Goal: Task Accomplishment & Management: Use online tool/utility

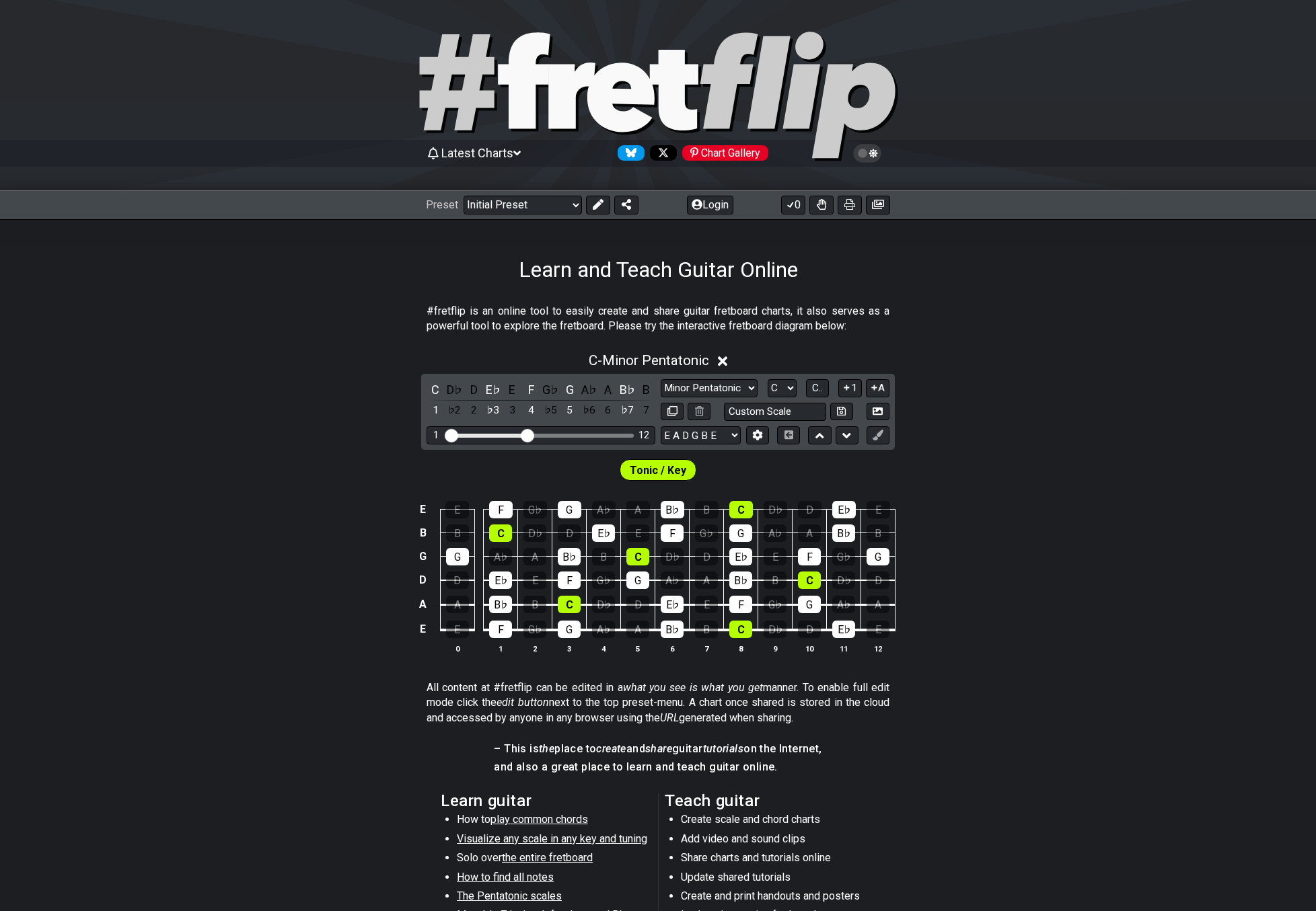
click at [196, 422] on div "C - Minor Pentatonic C D♭ D E♭ E F G♭ G A♭ A B♭ B 1 ♭2 2 ♭3 3 4 ♭5 5 ♭6 6 ♭7 7 …" at bounding box center [658, 508] width 1316 height 328
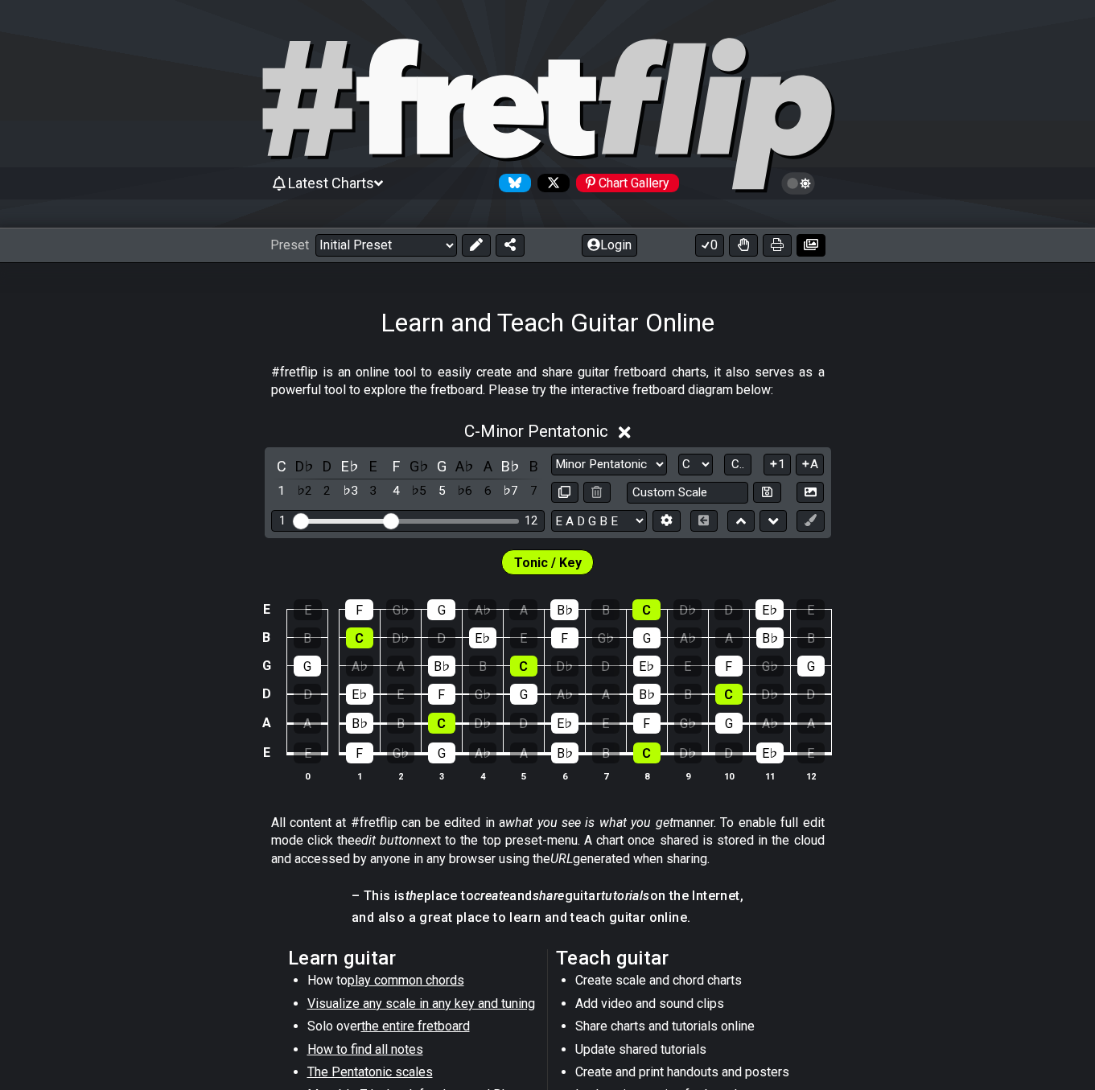
click at [813, 245] on icon at bounding box center [811, 244] width 14 height 11
click at [807, 247] on icon at bounding box center [811, 244] width 14 height 11
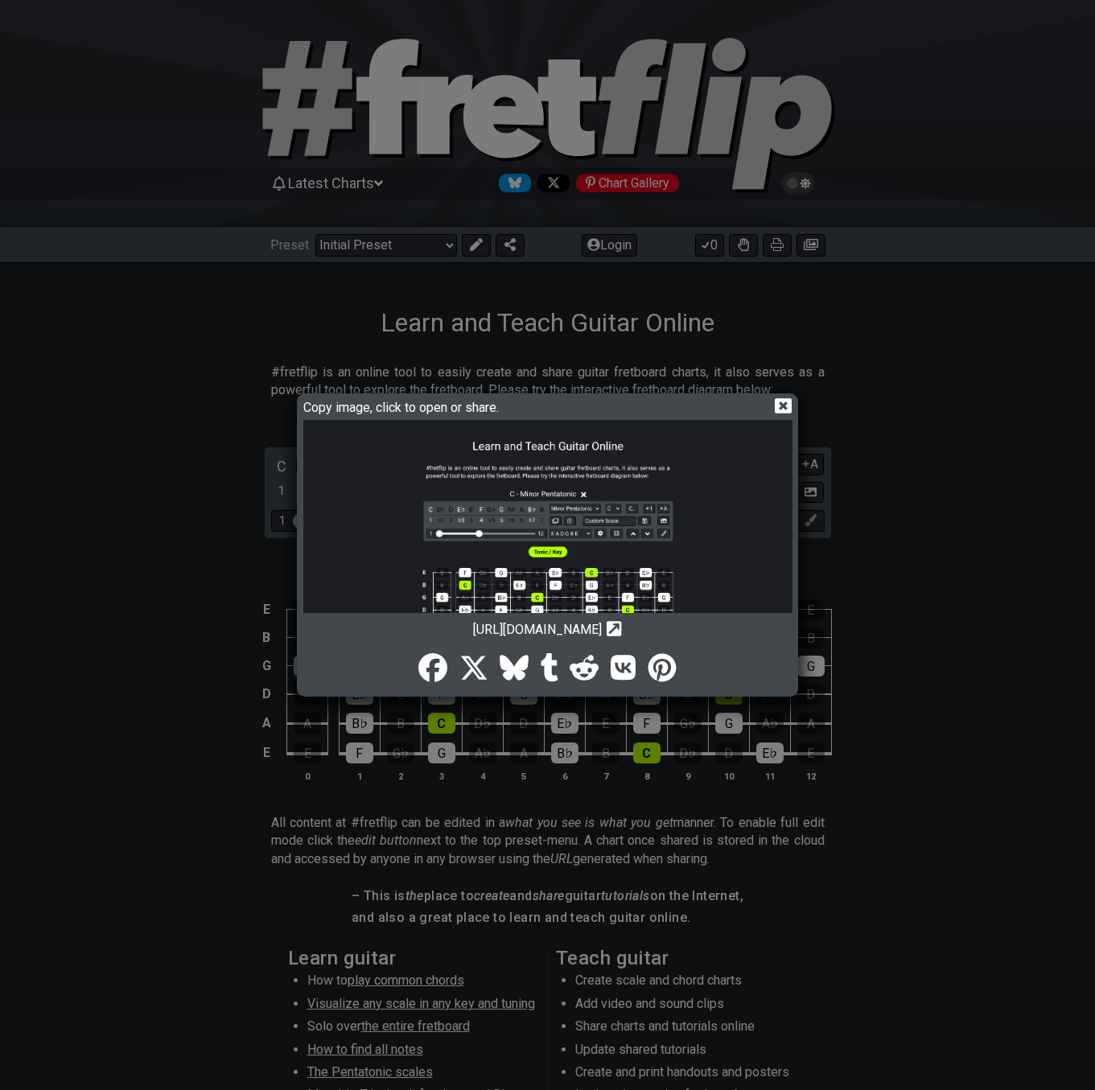
click at [786, 410] on icon at bounding box center [783, 405] width 17 height 17
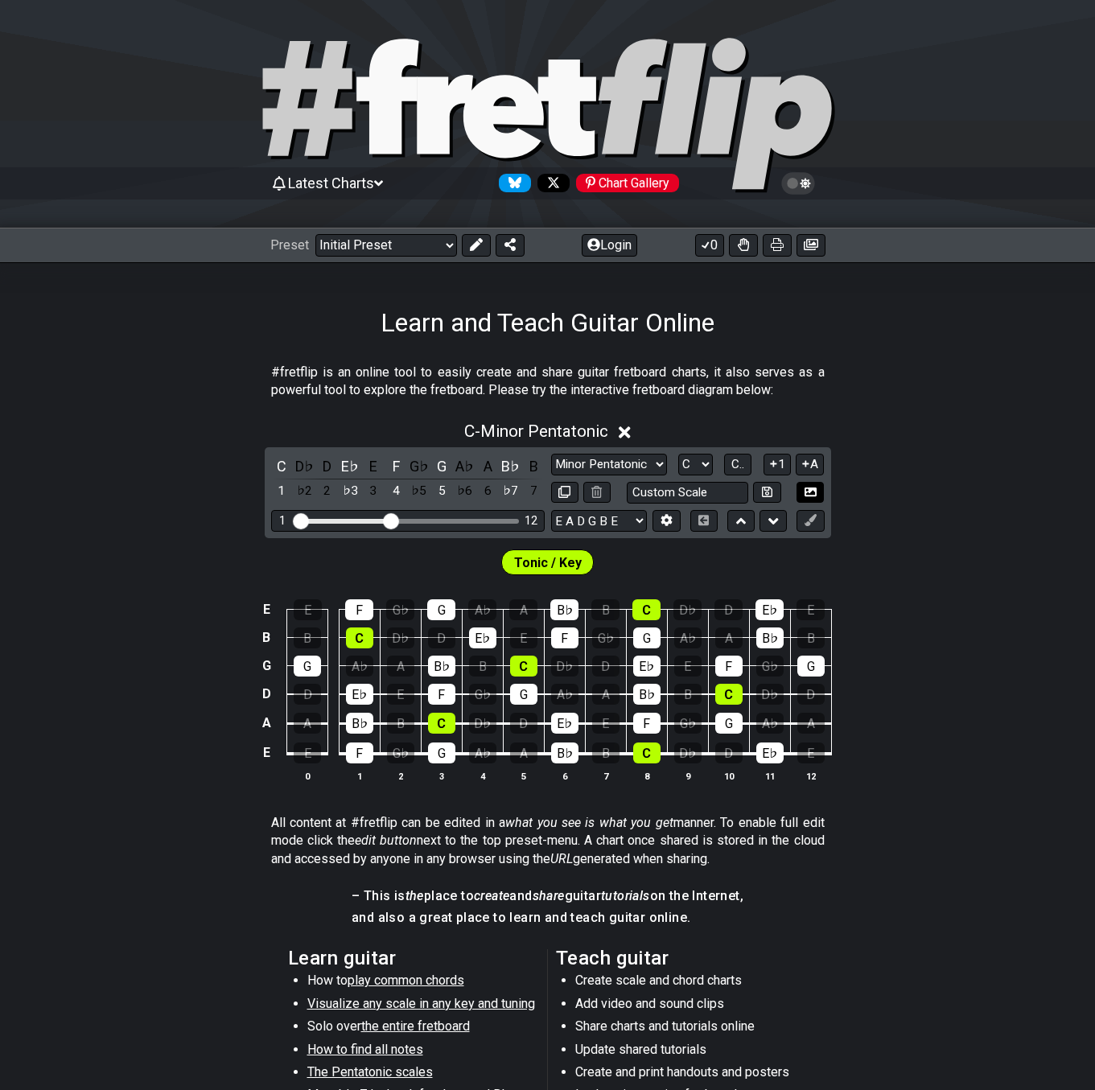
click at [810, 489] on icon at bounding box center [811, 492] width 12 height 9
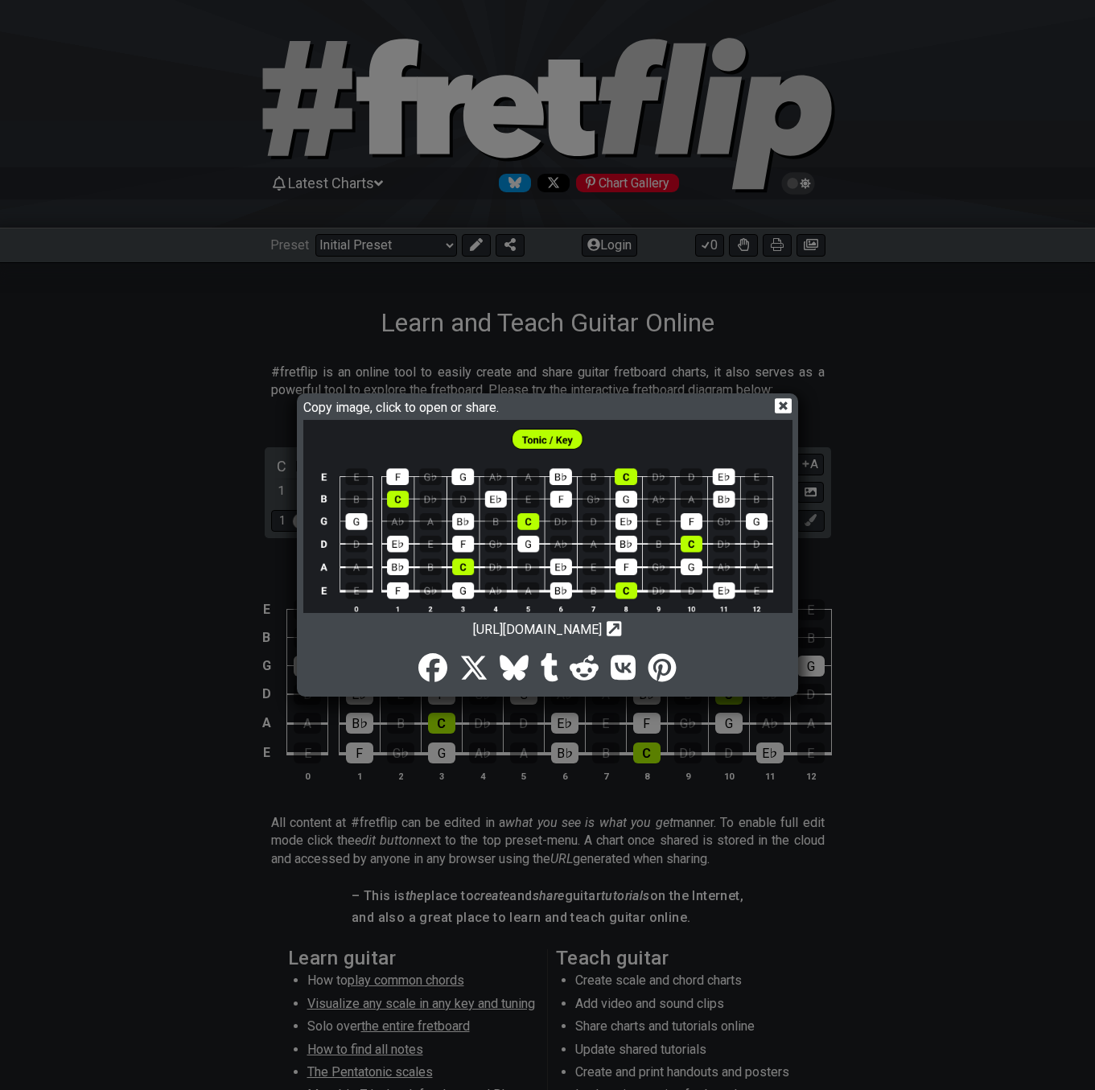
click at [778, 406] on icon at bounding box center [783, 405] width 17 height 15
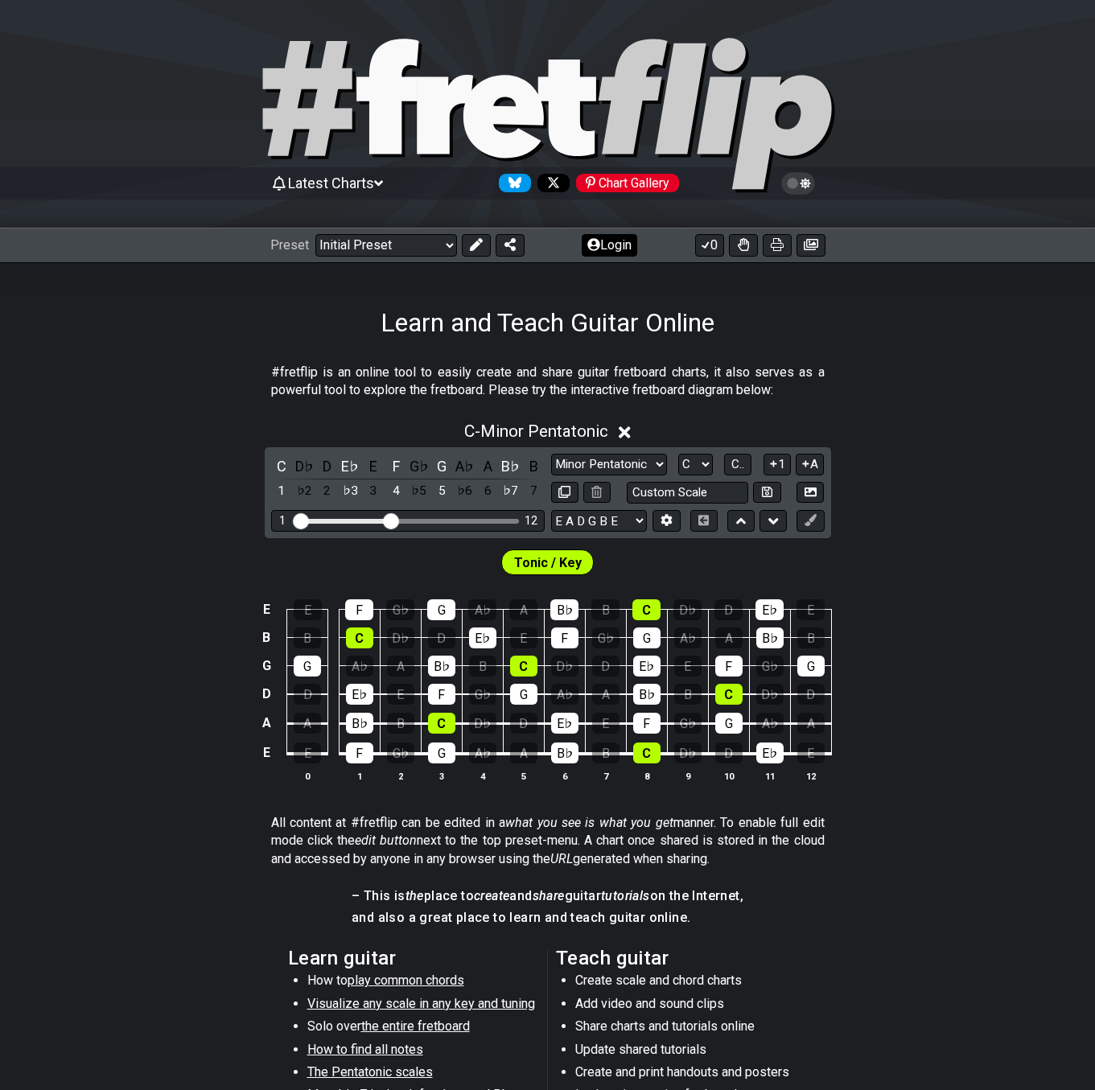
click at [609, 244] on button "Login" at bounding box center [610, 245] width 56 height 23
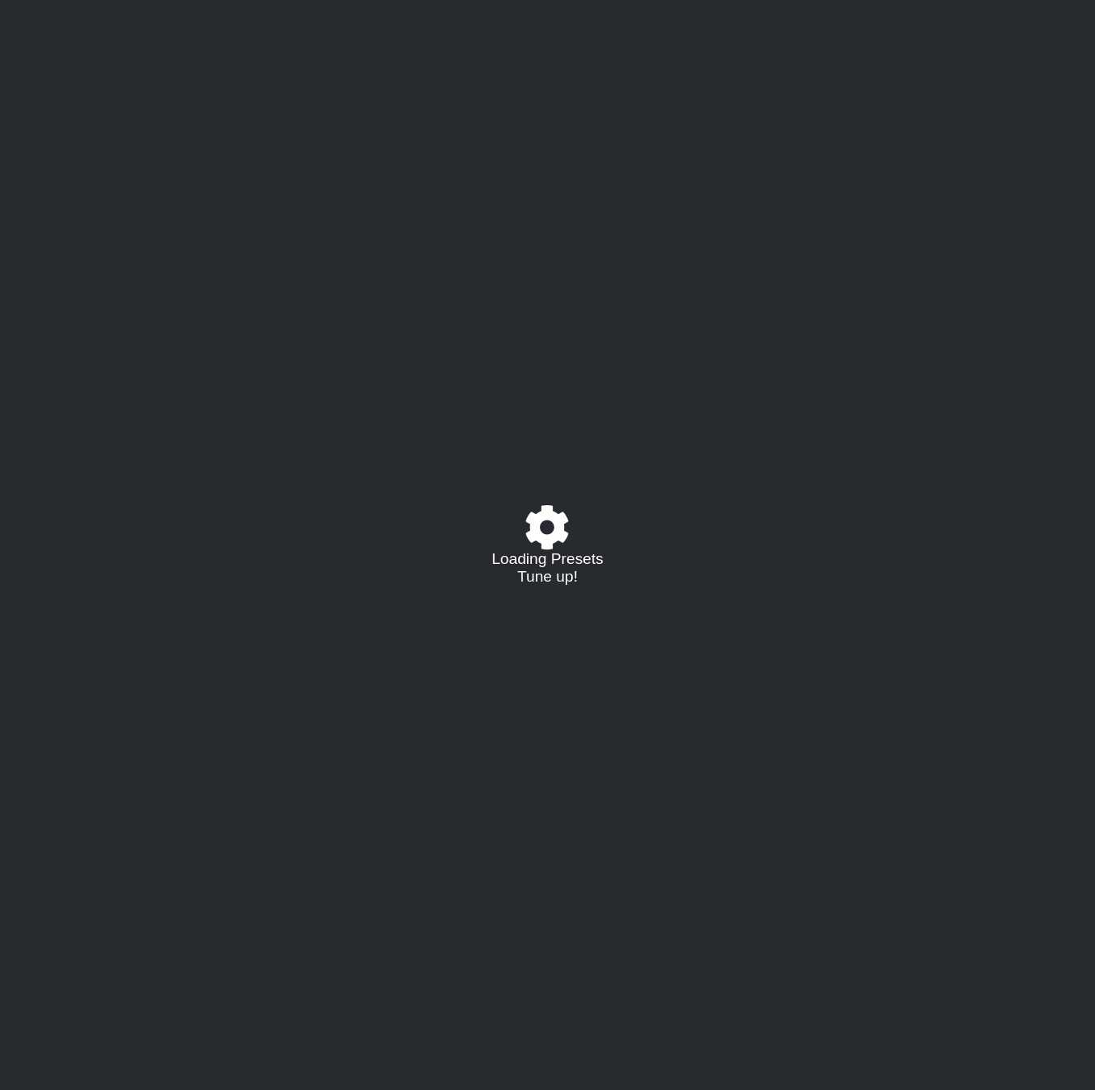
select select "C"
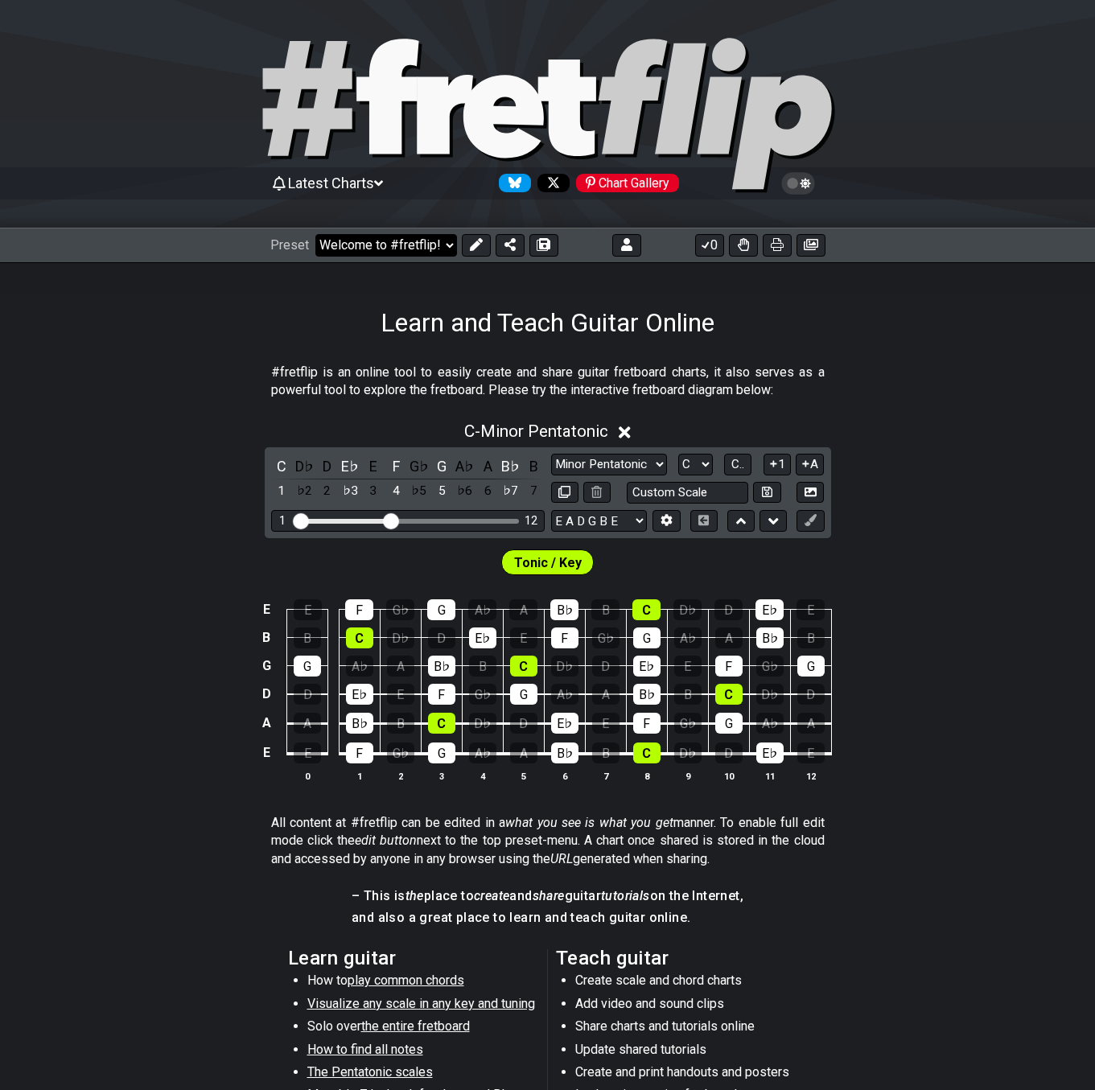
click at [393, 246] on select "Welcome to #fretflip! Initial Preset Custom Preset 2 string patterns to connect…" at bounding box center [386, 245] width 142 height 23
click at [315, 234] on select "Welcome to #fretflip! Initial Preset Custom Preset 2 string patterns to connect…" at bounding box center [386, 245] width 142 height 23
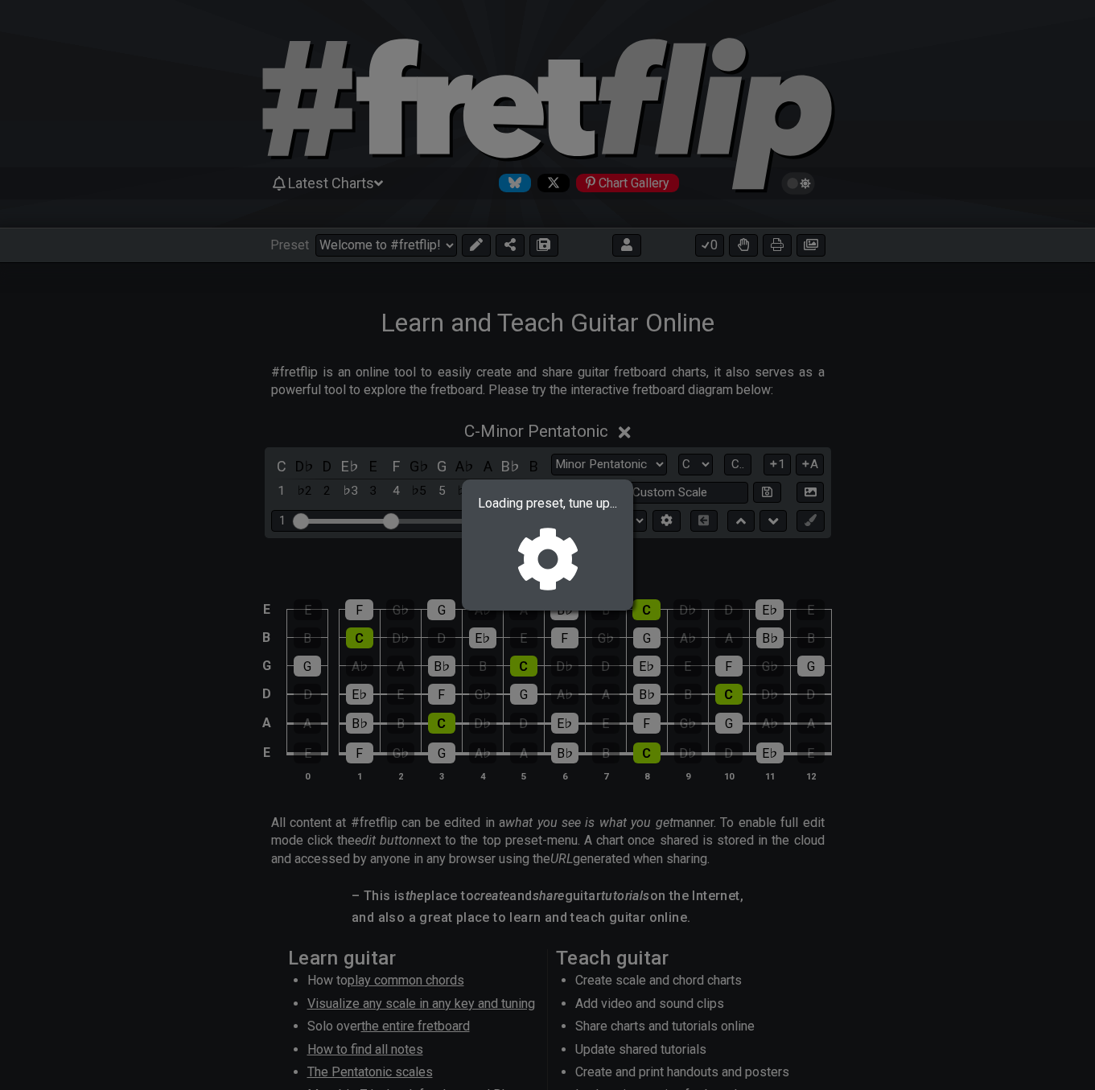
select select "/021178933544"
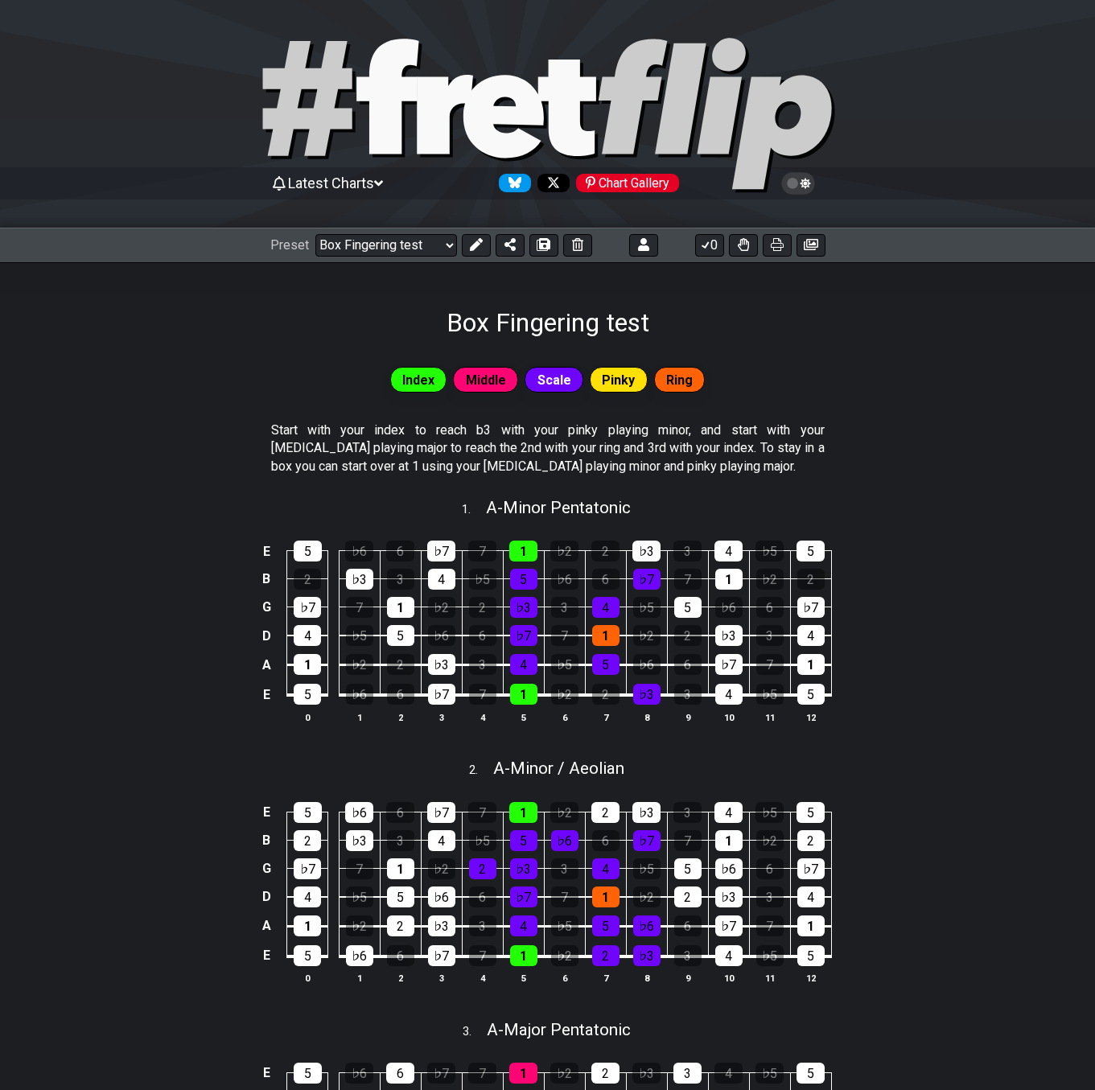
drag, startPoint x: 473, startPoint y: 243, endPoint x: 452, endPoint y: 243, distance: 20.9
click at [473, 243] on icon at bounding box center [475, 244] width 13 height 13
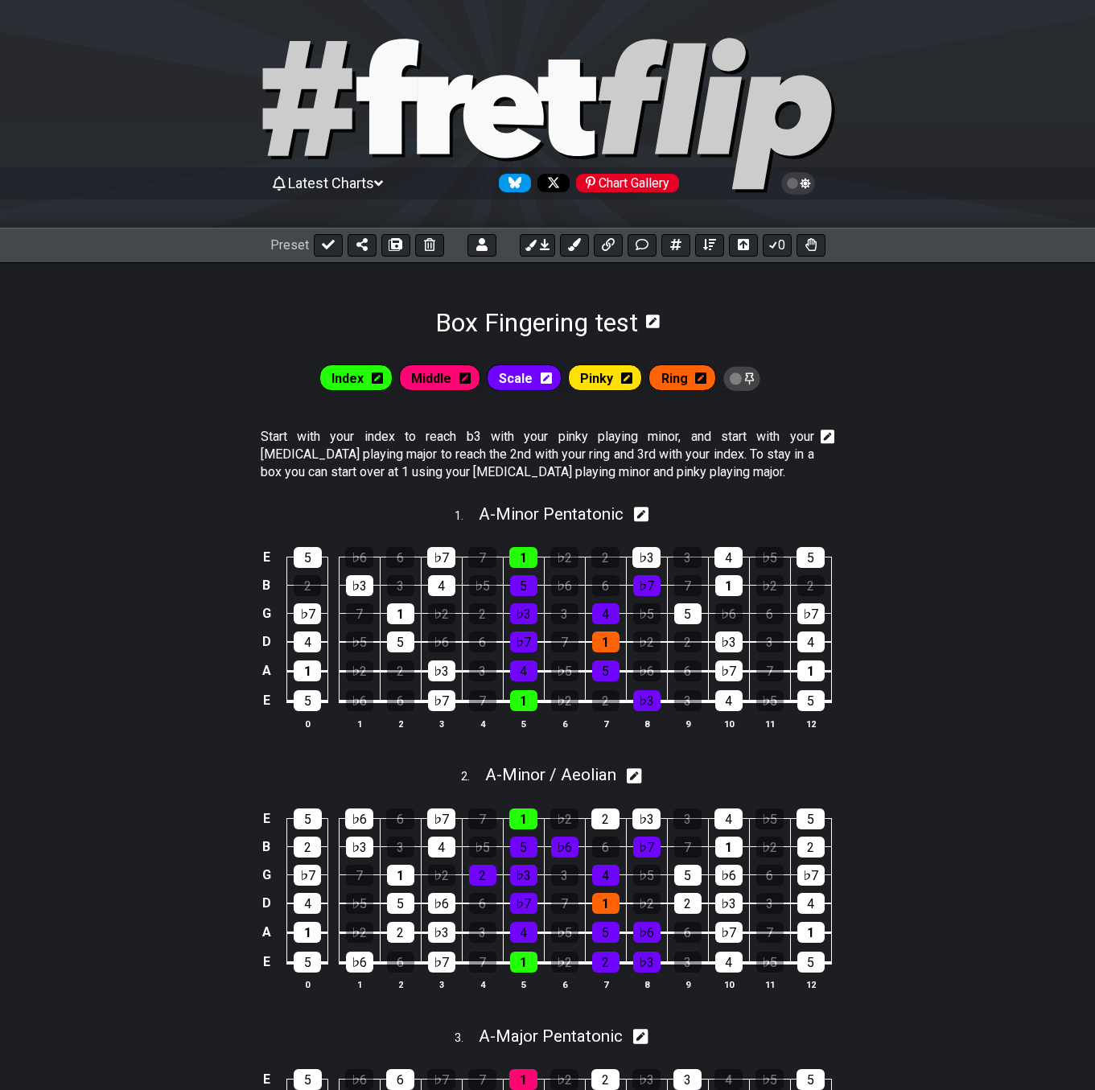
click at [653, 319] on icon at bounding box center [653, 322] width 14 height 14
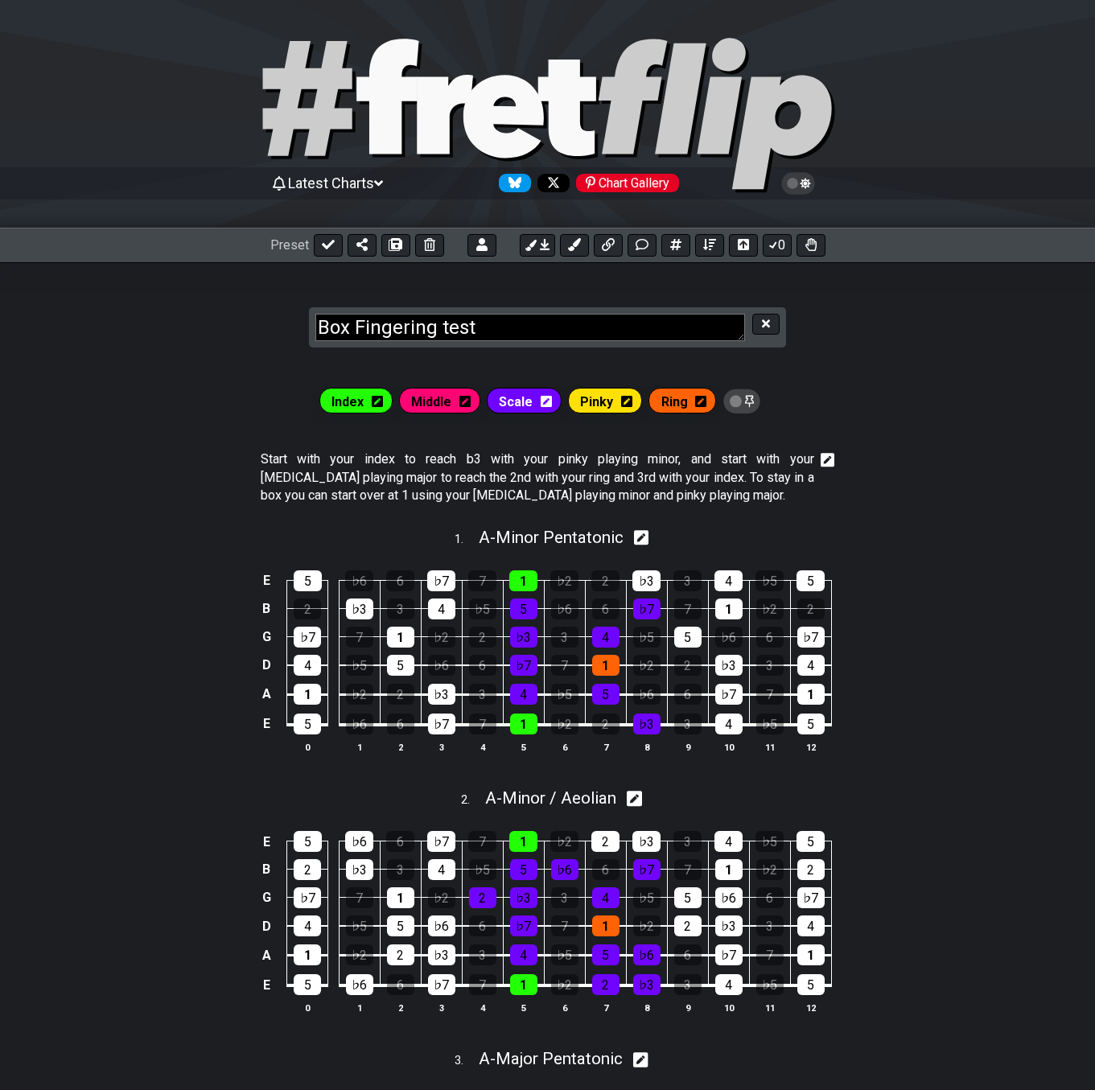
click at [627, 339] on textarea "Box Fingering test" at bounding box center [530, 328] width 430 height 28
type textarea "Box Fingering test II"
click at [768, 323] on icon at bounding box center [766, 323] width 8 height 8
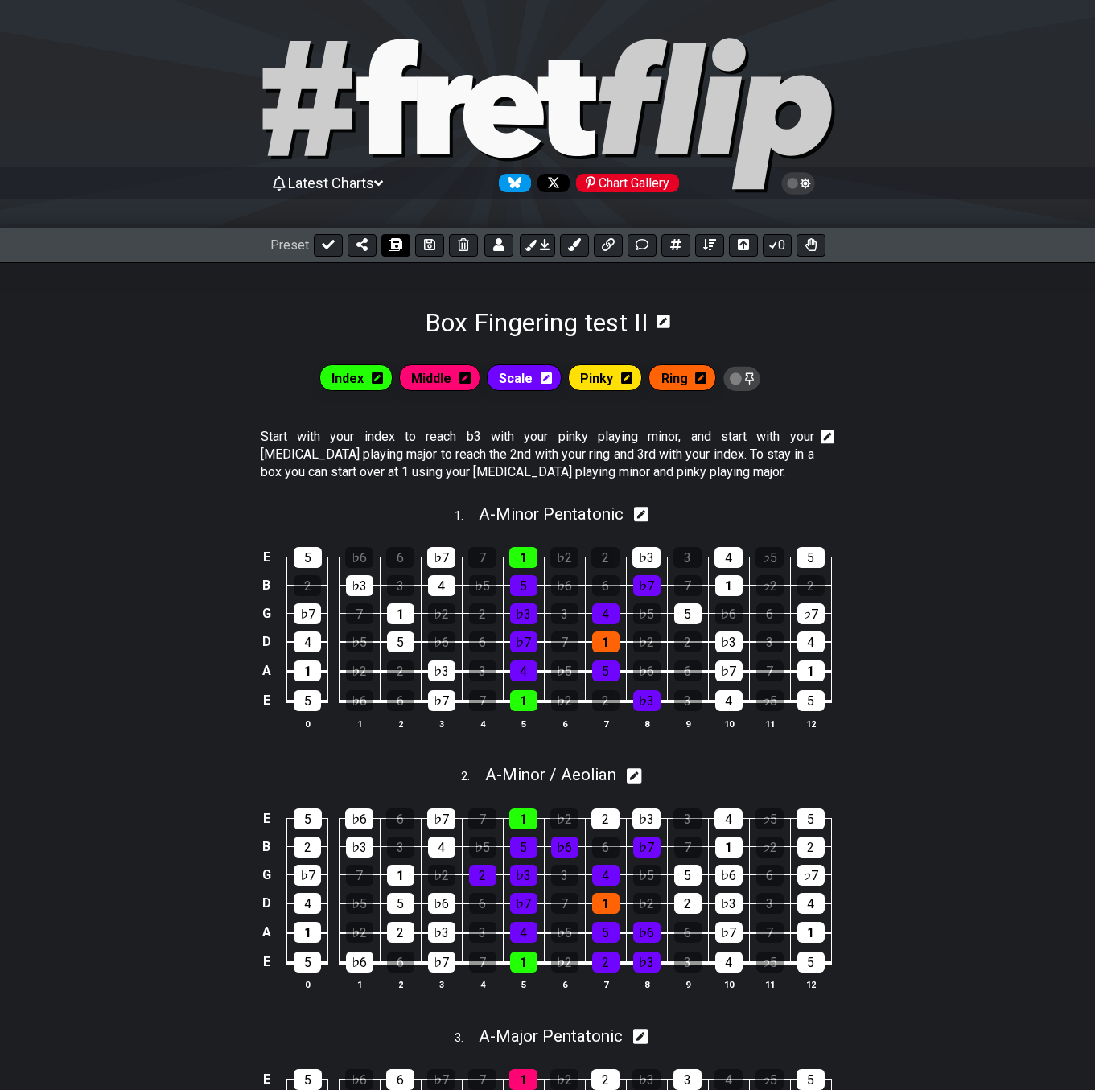
click at [393, 248] on icon at bounding box center [395, 244] width 11 height 13
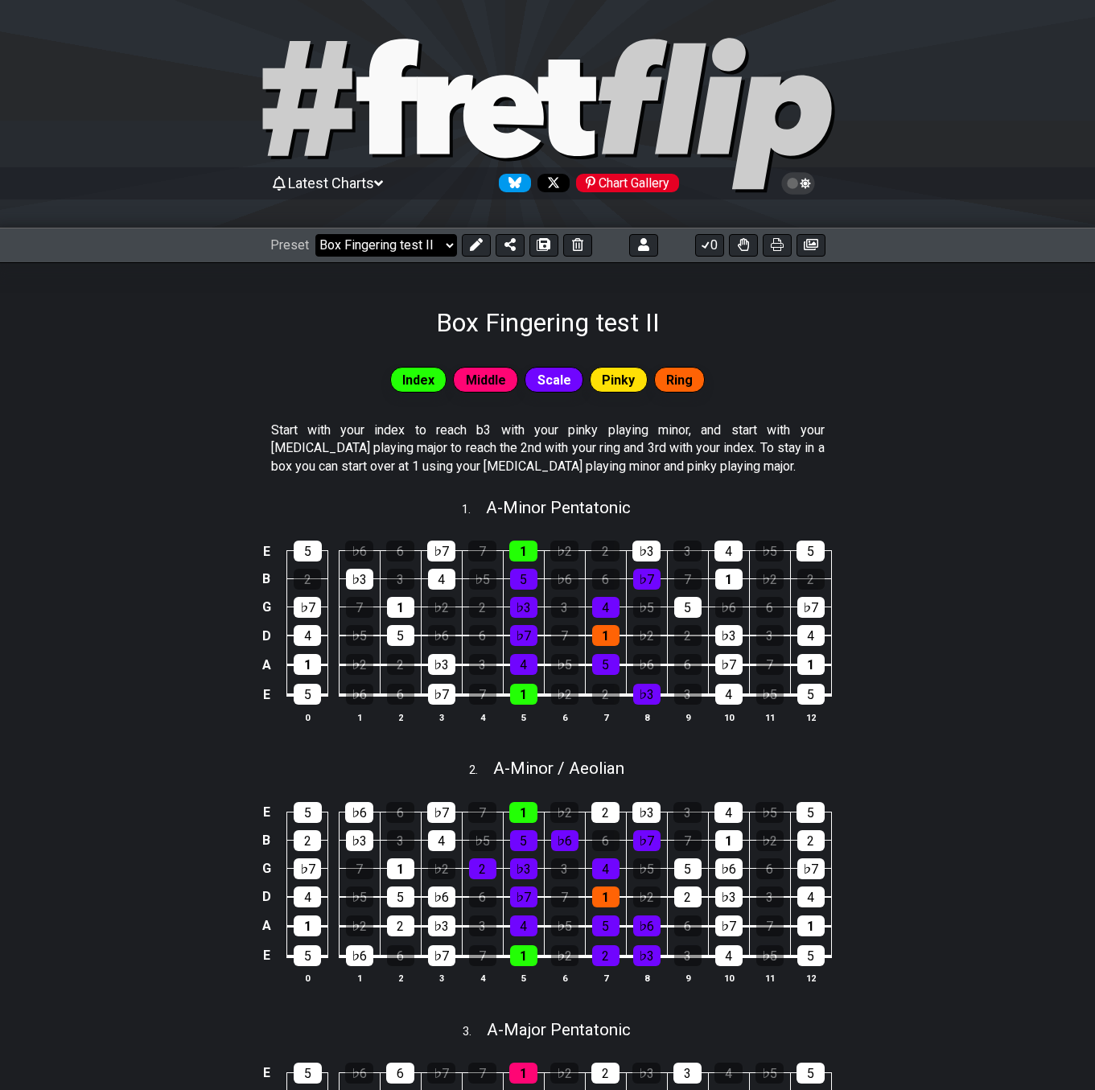
click at [414, 249] on select "Welcome to #fretflip! Box Fingering test II Custom Preset 2 string patterns to …" at bounding box center [386, 245] width 142 height 23
click at [315, 234] on select "Welcome to #fretflip! Box Fingering test II Custom Preset 2 string patterns to …" at bounding box center [386, 245] width 142 height 23
click at [404, 254] on select "Welcome to #fretflip! Box Fingering test II Custom Preset 2 string patterns to …" at bounding box center [386, 245] width 142 height 23
click at [315, 234] on select "Welcome to #fretflip! Box Fingering test II Custom Preset 2 string patterns to …" at bounding box center [386, 245] width 142 height 23
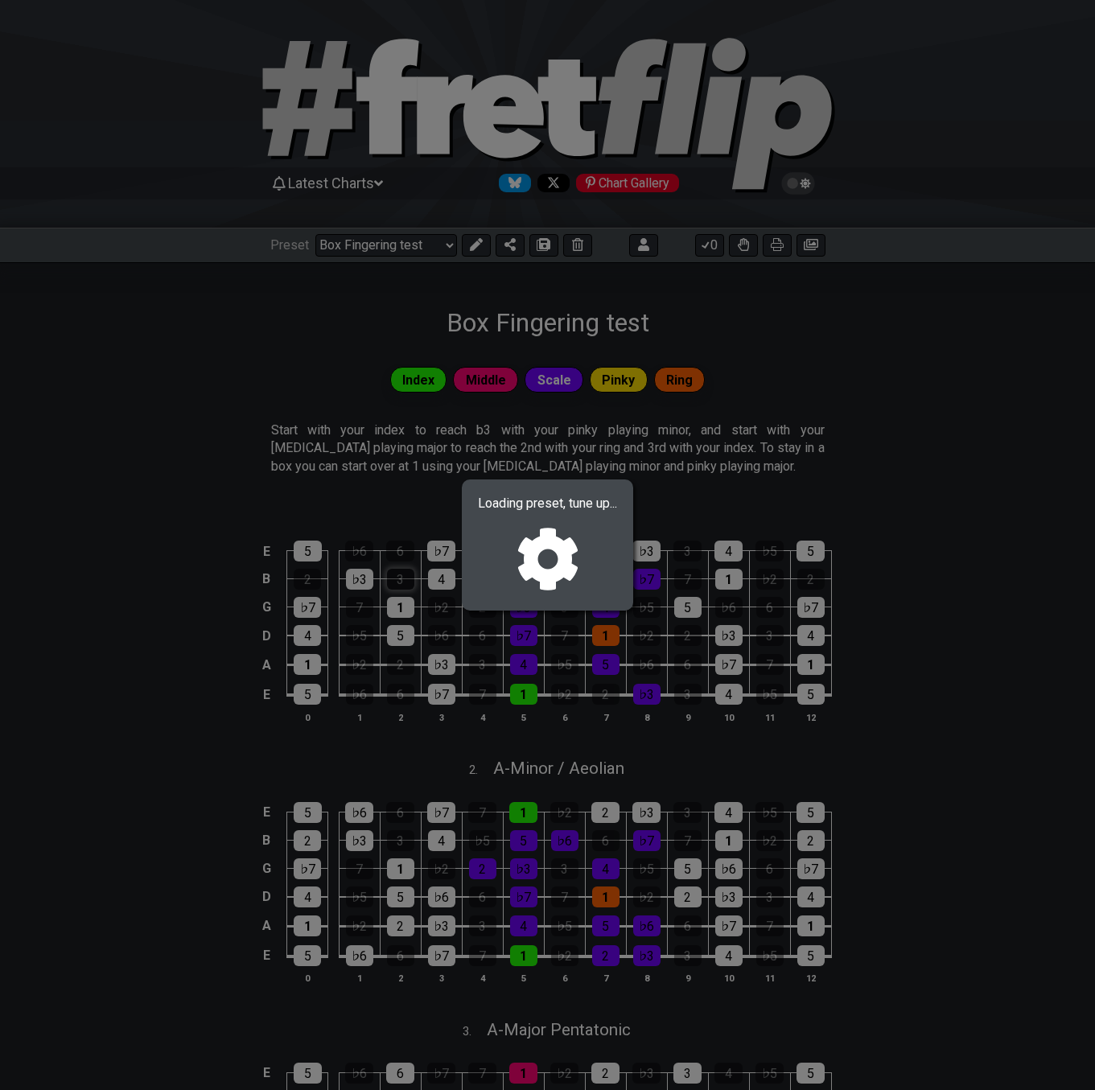
select select "/0247533N5"
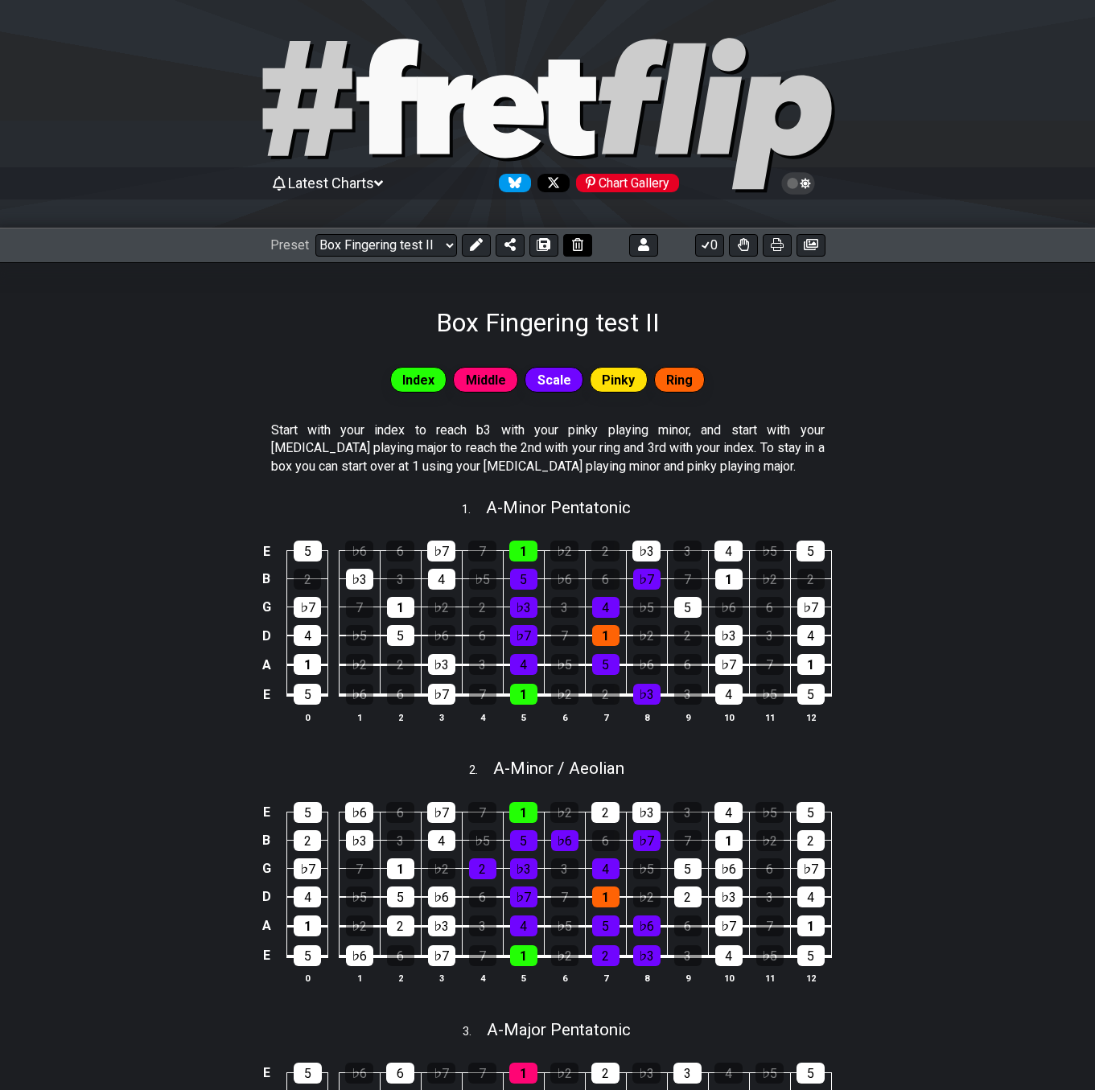
click at [572, 246] on icon at bounding box center [577, 244] width 11 height 13
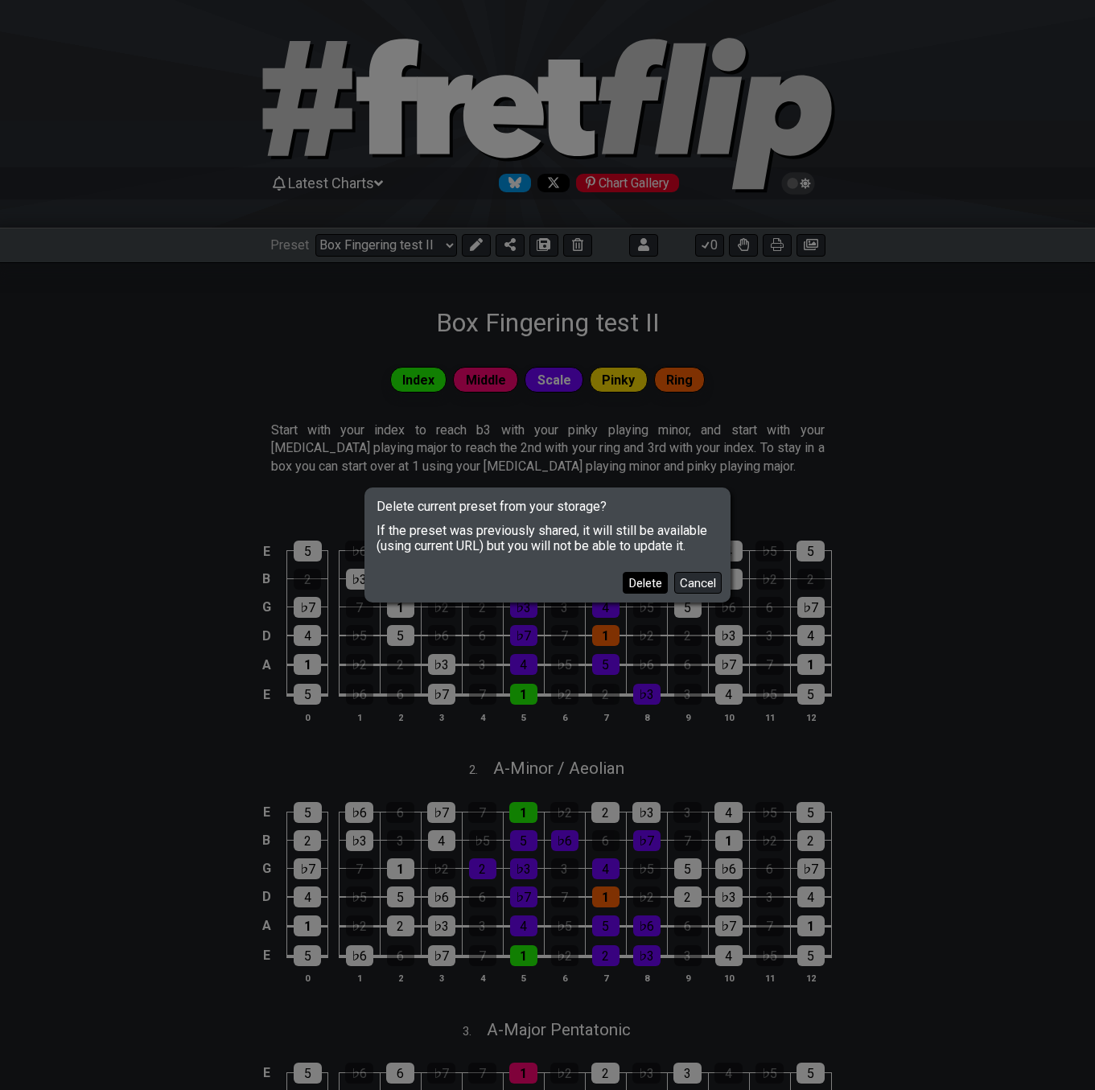
click at [637, 578] on button "Delete" at bounding box center [645, 583] width 45 height 22
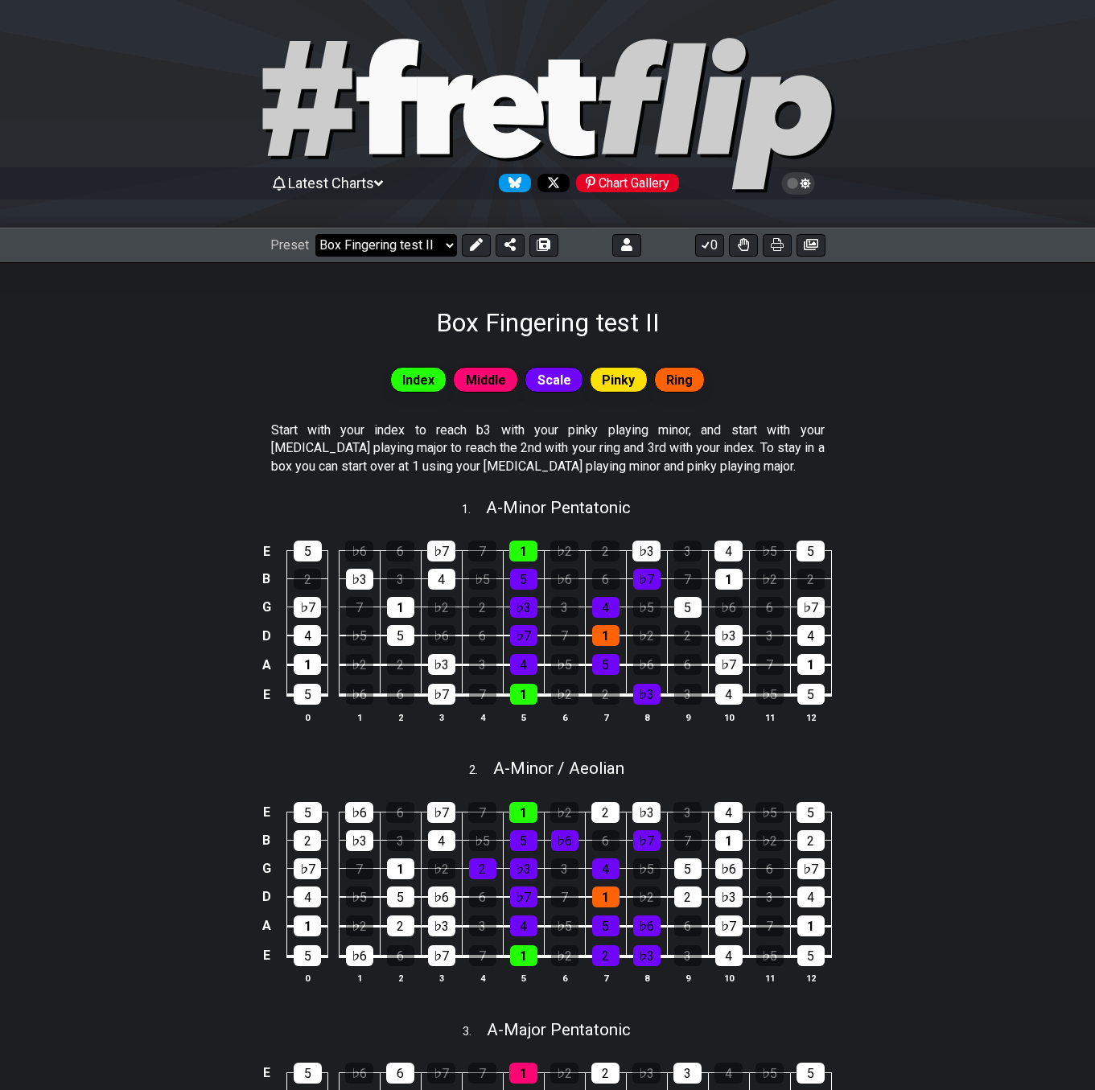
click at [431, 243] on select "Welcome to #fretflip! Box Fingering test II Custom Preset 2 string patterns to …" at bounding box center [386, 245] width 142 height 23
click at [315, 234] on select "Welcome to #fretflip! Box Fingering test II Custom Preset 2 string patterns to …" at bounding box center [386, 245] width 142 height 23
select select "/021178933544"
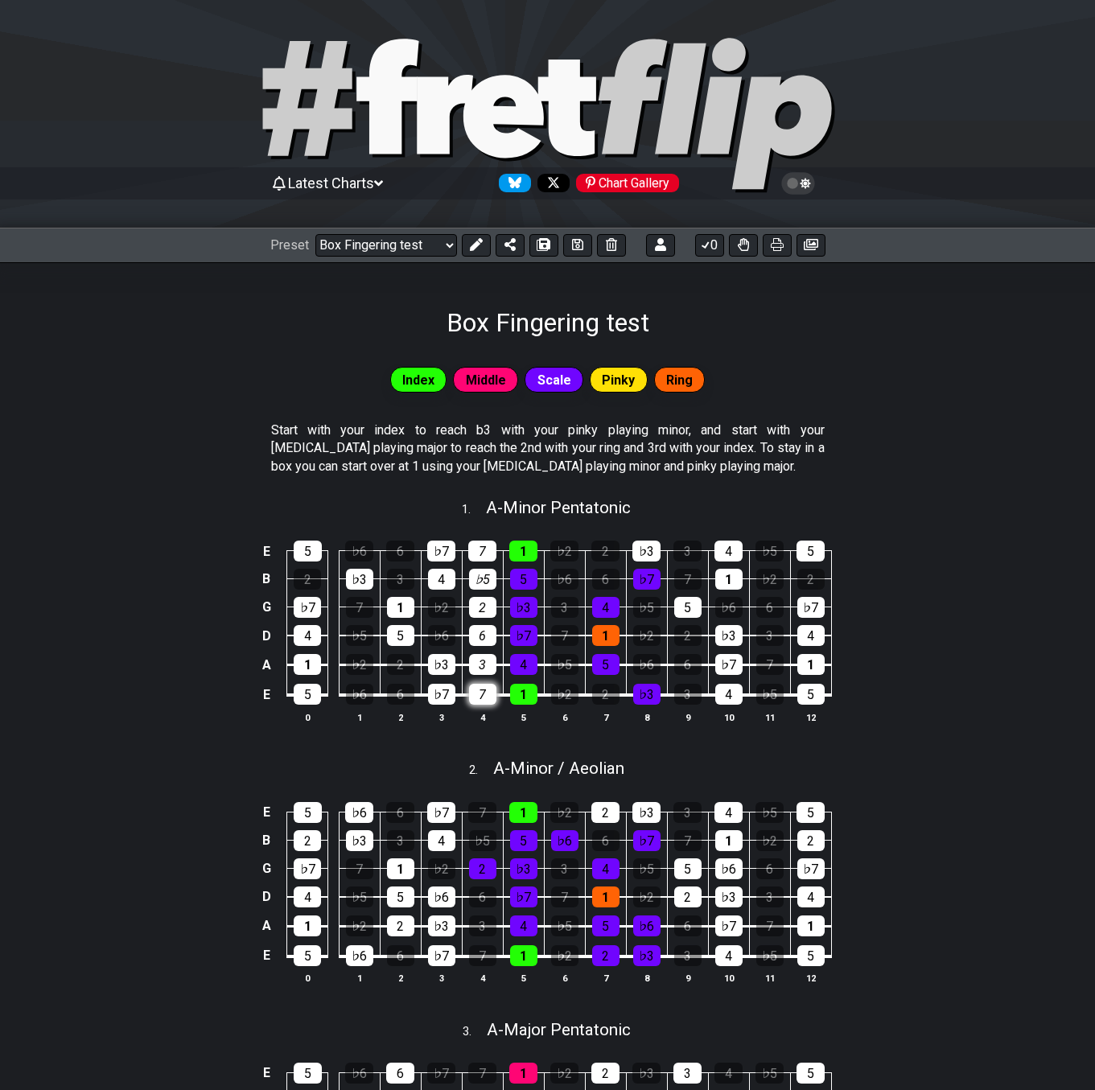
drag, startPoint x: 479, startPoint y: 547, endPoint x: 488, endPoint y: 684, distance: 137.1
click at [488, 684] on tbody "E 5 ♭6 6 ♭7 7 1 ♭2 2 ♭3 3 4 ♭5 5 B 2 ♭3 3 4 ♭5 5 ♭6 6 ♭7 7 1 ♭2 2 G ♭7 7 1 ♭2 2…" at bounding box center [544, 617] width 574 height 189
drag, startPoint x: 566, startPoint y: 552, endPoint x: 567, endPoint y: 684, distance: 132.0
click at [567, 684] on tbody "E 5 ♭6 6 ♭7 7 1 ♭2 2 ♭3 3 4 ♭5 5 B 2 ♭3 3 4 ♭5 5 ♭6 6 ♭7 7 1 ♭2 2 G ♭7 7 1 ♭2 2…" at bounding box center [544, 617] width 574 height 189
drag, startPoint x: 767, startPoint y: 554, endPoint x: 751, endPoint y: 687, distance: 133.6
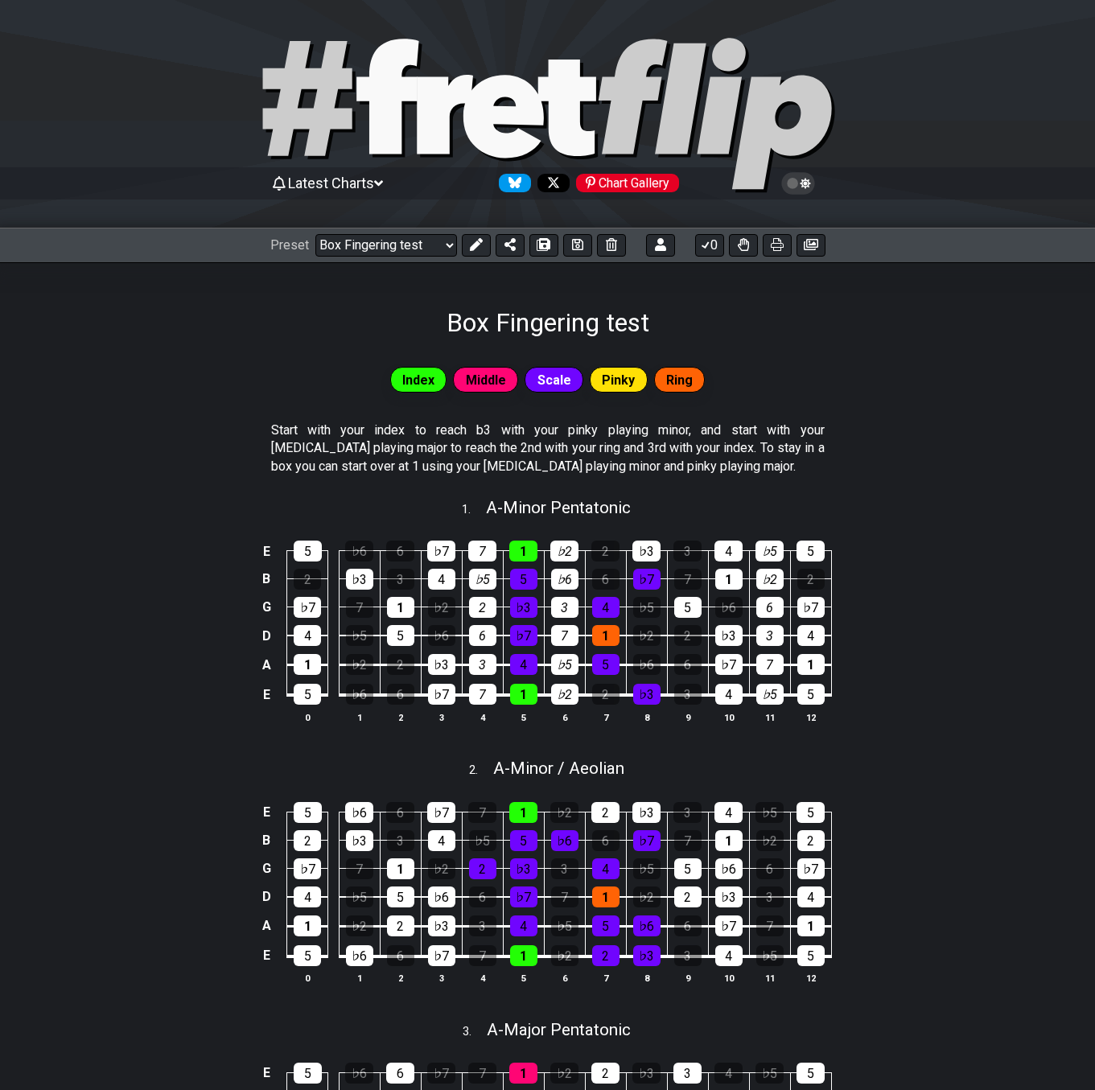
click at [759, 687] on tbody "E 5 ♭6 6 ♭7 7 1 ♭2 2 ♭3 3 4 ♭5 5 B 2 ♭3 3 4 ♭5 5 ♭6 6 ♭7 7 1 ♭2 2 G ♭7 7 1 ♭2 2…" at bounding box center [544, 617] width 574 height 189
click at [818, 241] on button at bounding box center [811, 245] width 29 height 23
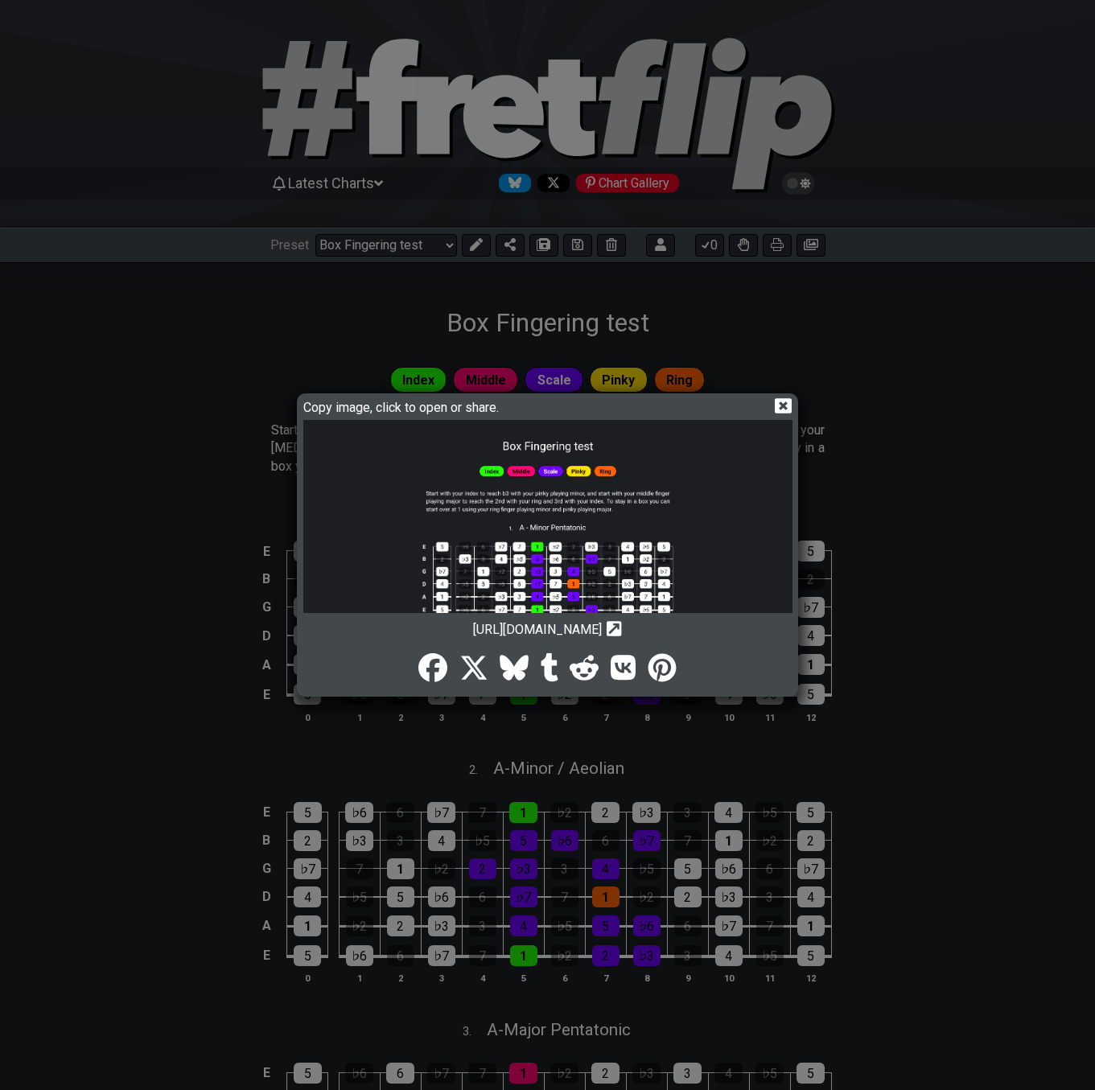
click at [786, 410] on icon at bounding box center [783, 405] width 17 height 17
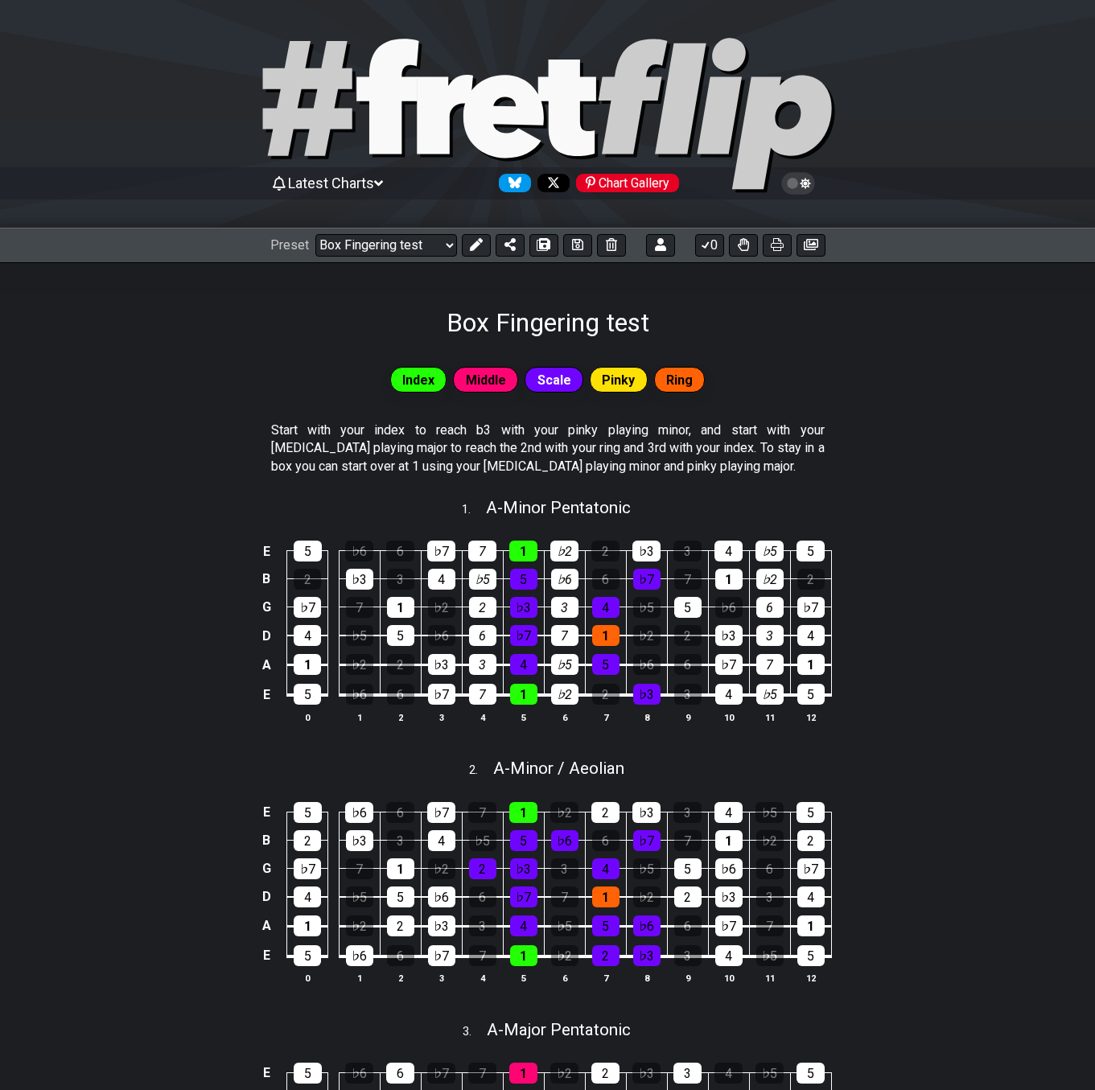
click at [177, 456] on section "Start with your index to reach b3 with your pinky playing minor, and start with…" at bounding box center [547, 451] width 1095 height 73
